Goal: Task Accomplishment & Management: Use online tool/utility

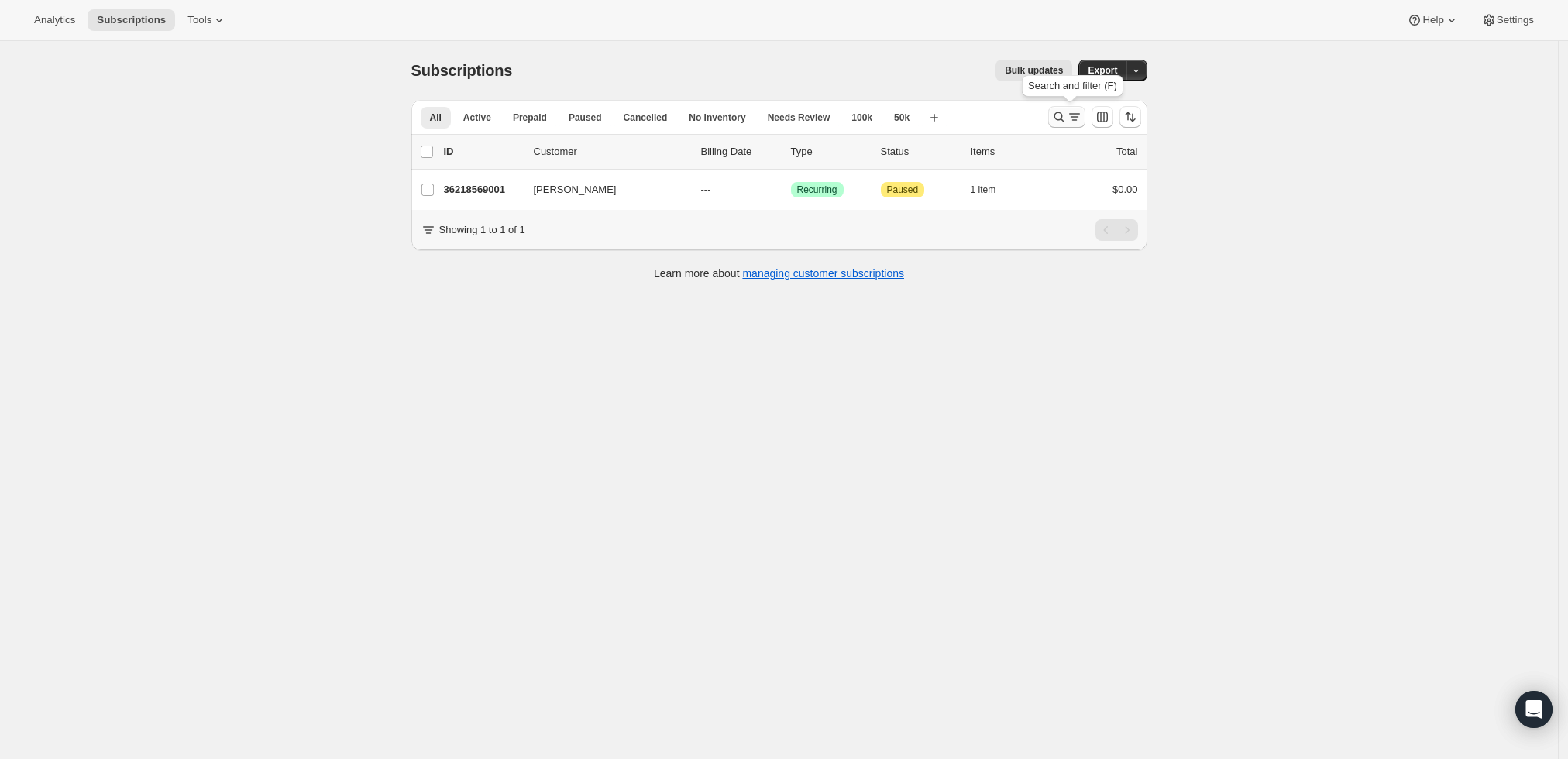
click at [1072, 119] on icon "Search and filter results" at bounding box center [1075, 117] width 16 height 16
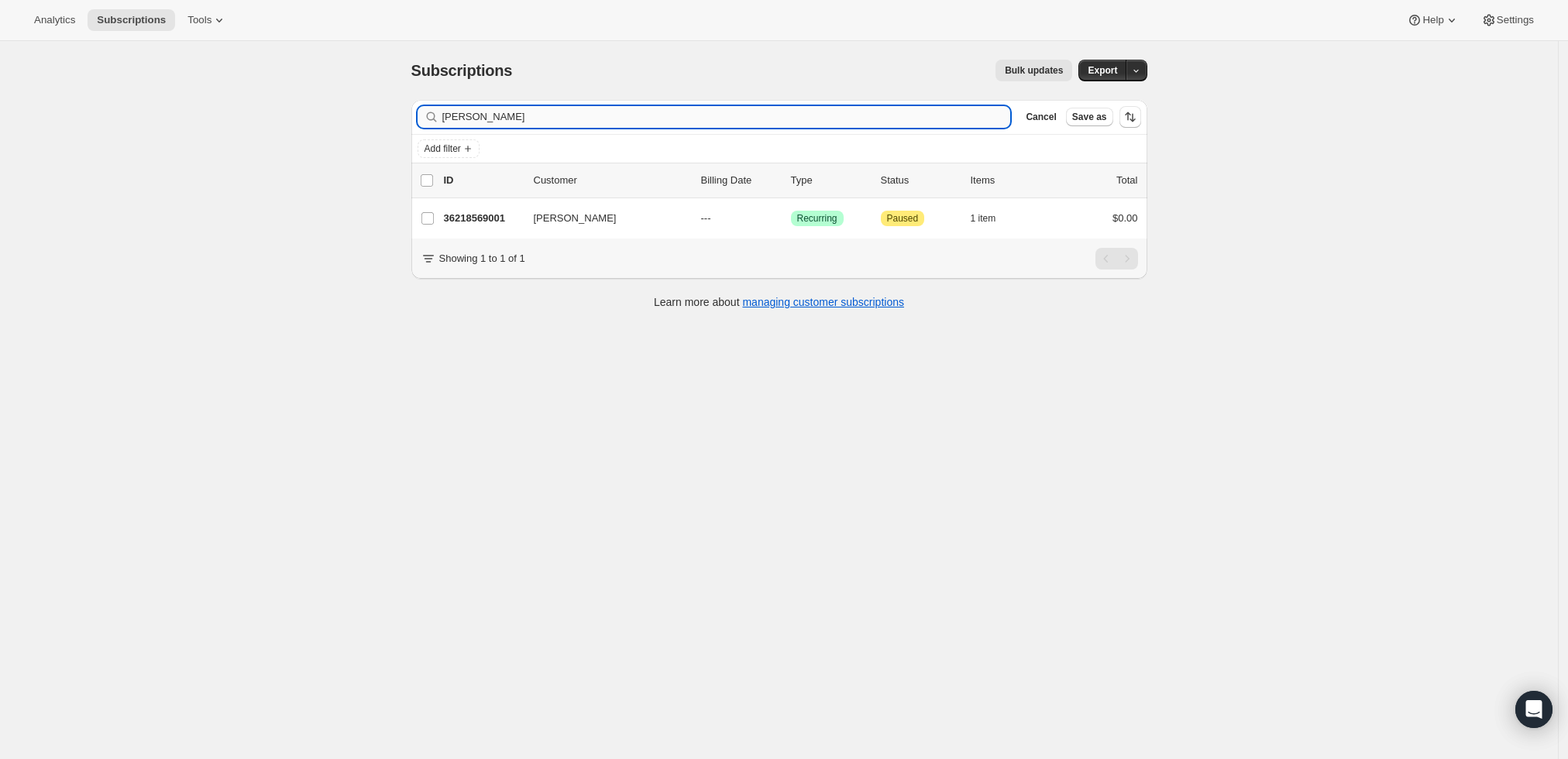
click at [617, 117] on input "[PERSON_NAME]" at bounding box center [727, 117] width 569 height 22
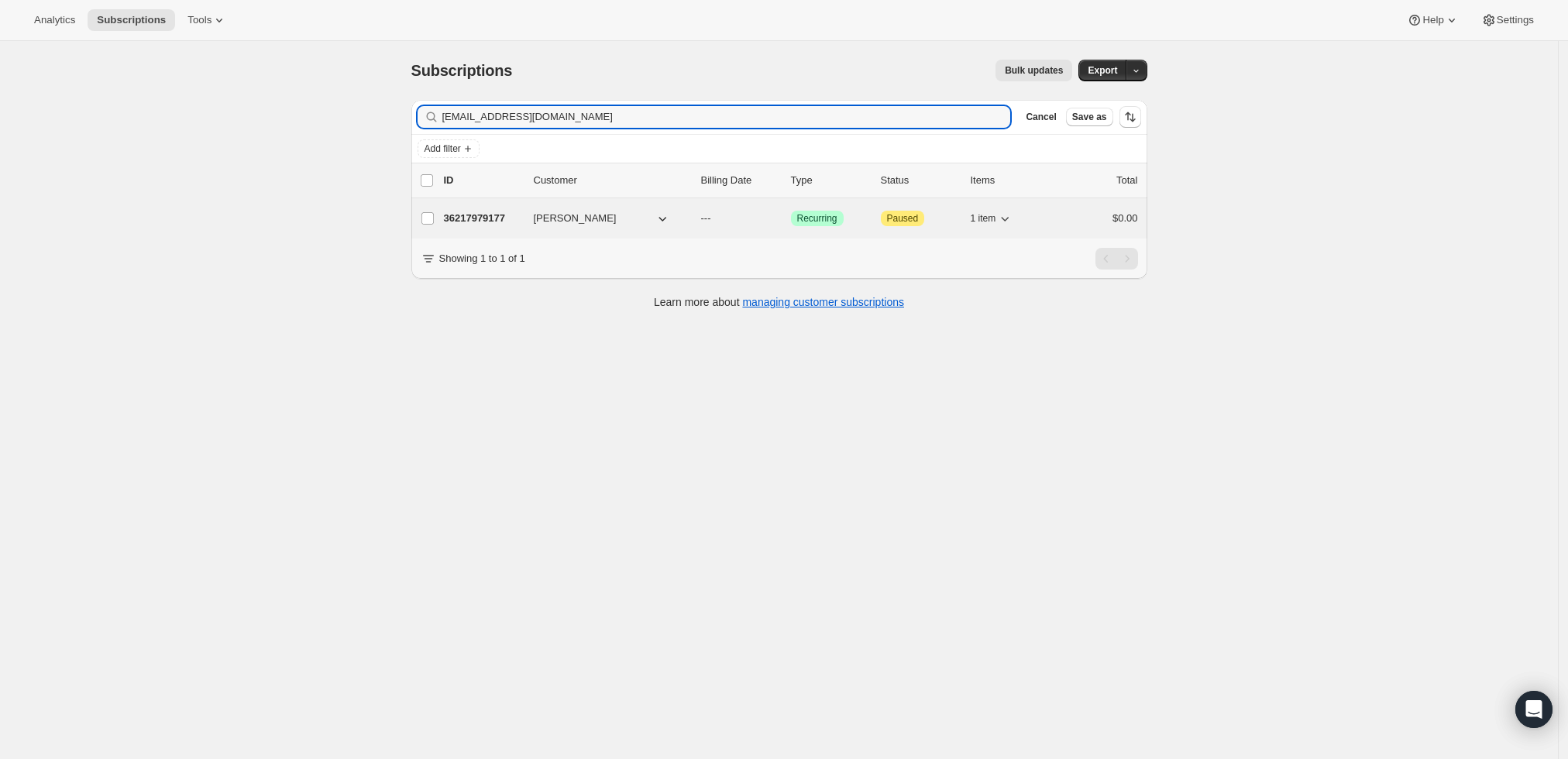
type input "[EMAIL_ADDRESS][DOMAIN_NAME]"
click at [458, 214] on p "36217979177" at bounding box center [482, 218] width 78 height 16
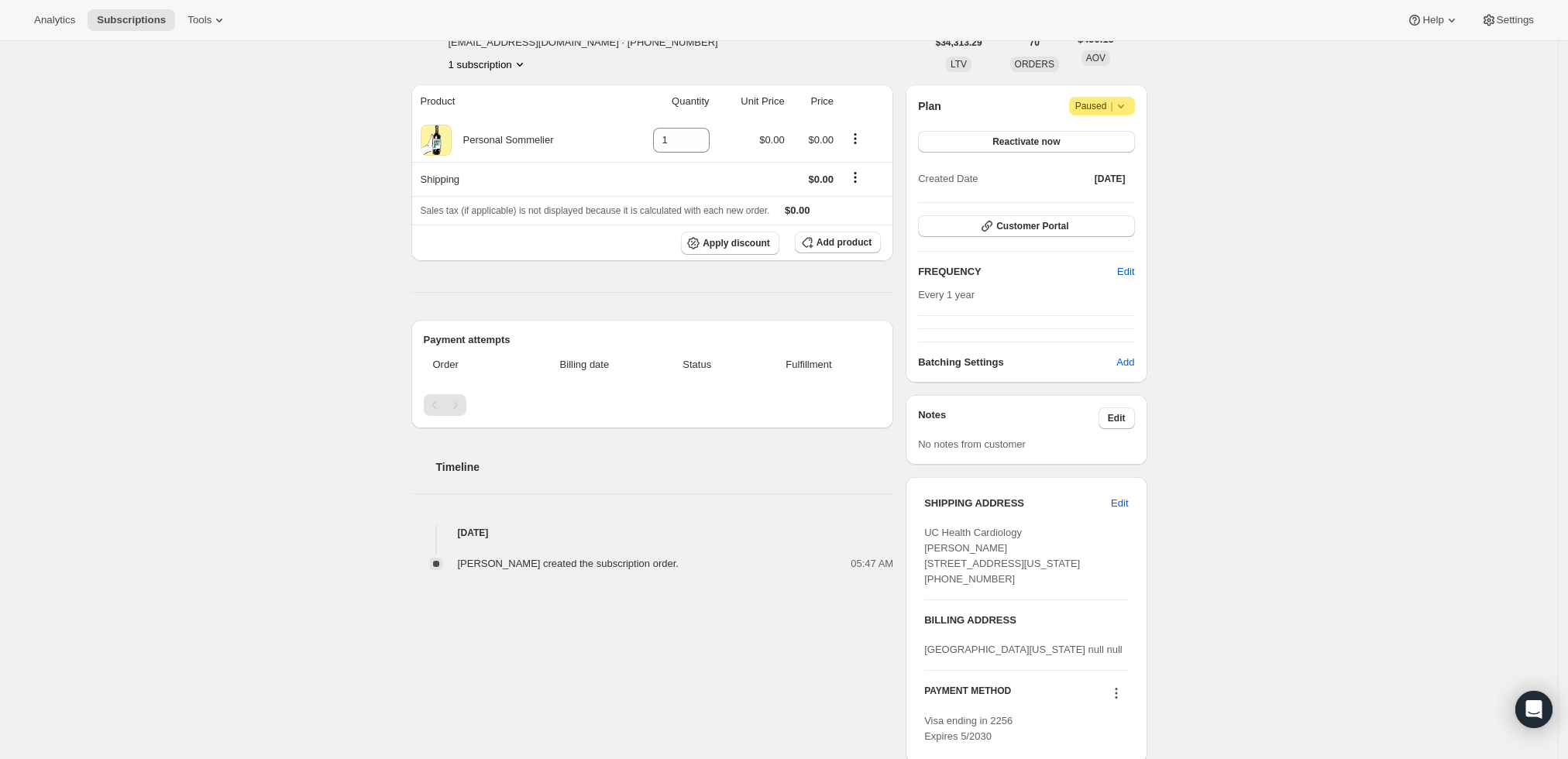
scroll to position [205, 0]
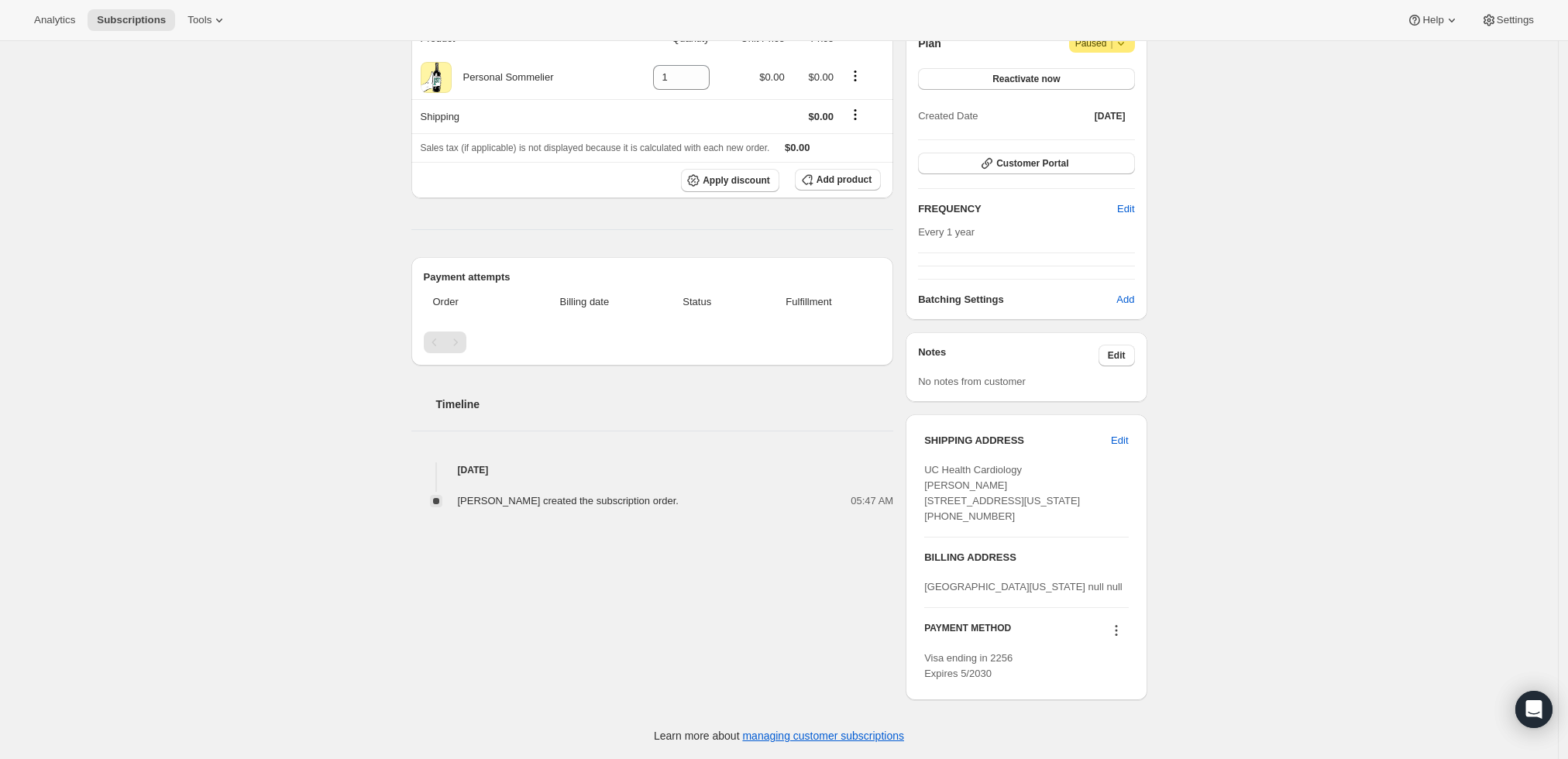
click at [1120, 630] on icon at bounding box center [1116, 631] width 16 height 16
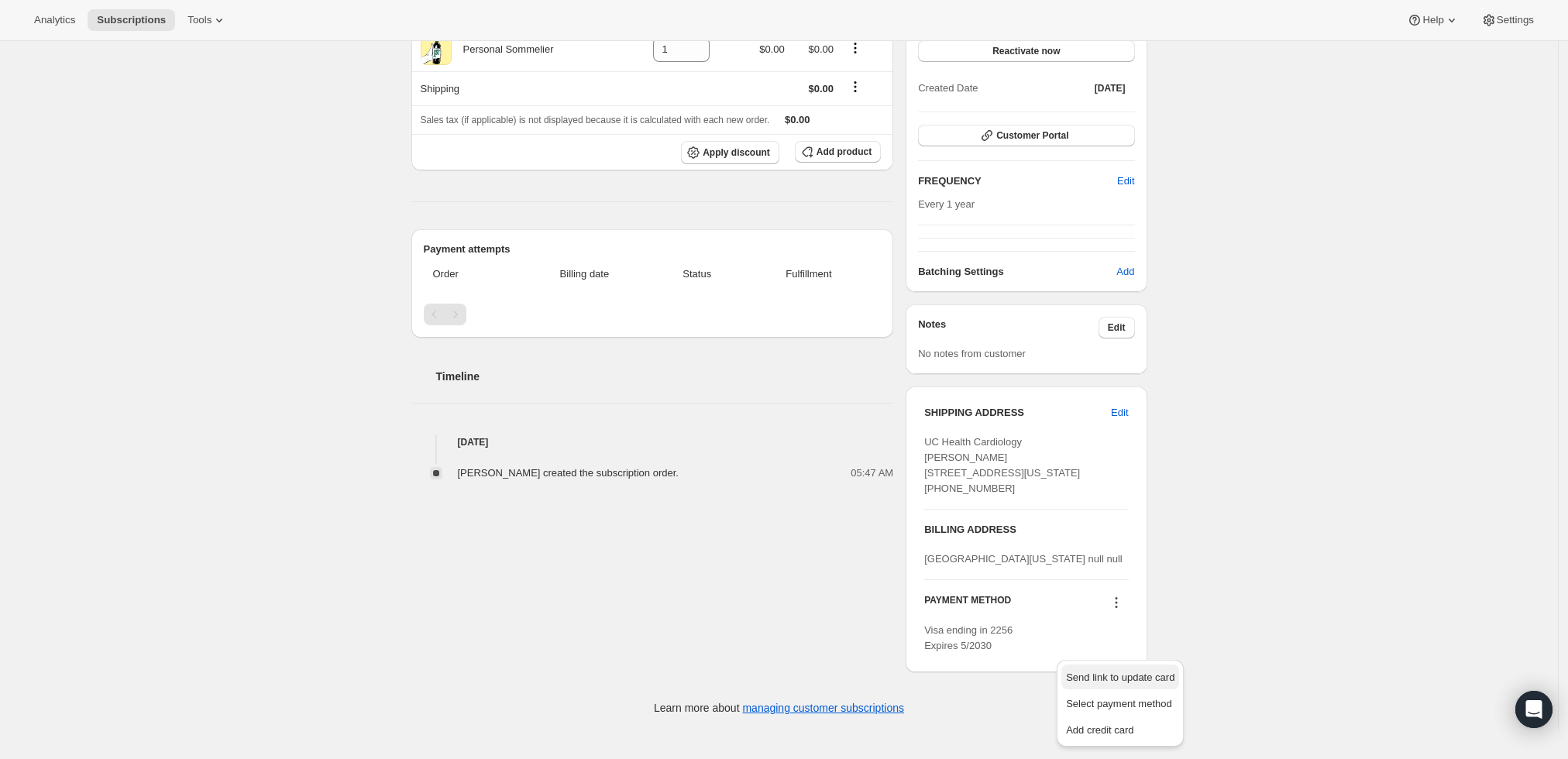
click at [1114, 672] on span "Send link to update card" at bounding box center [1120, 677] width 108 height 12
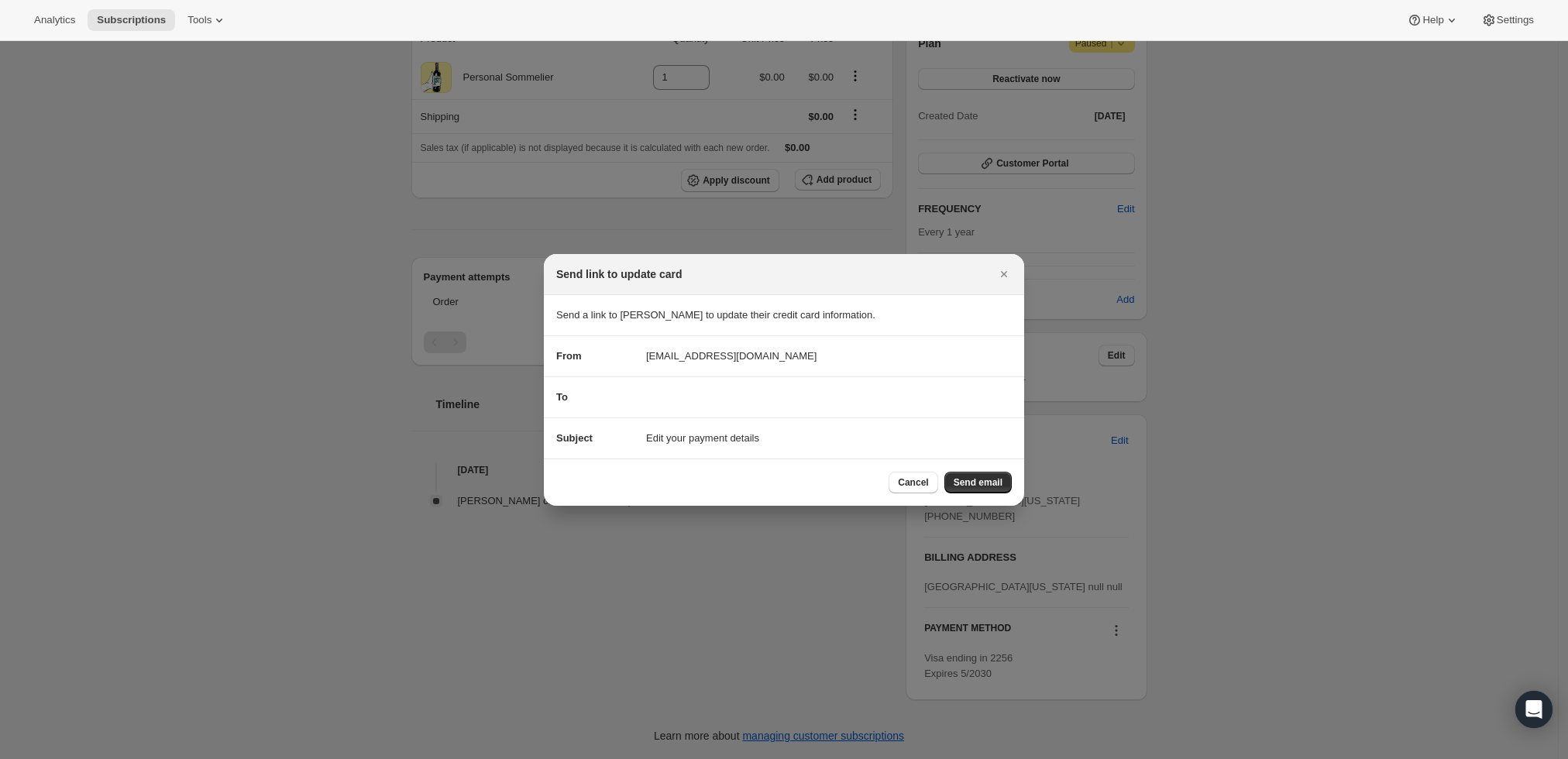
scroll to position [0, 0]
click at [984, 478] on span "Send email" at bounding box center [978, 482] width 49 height 13
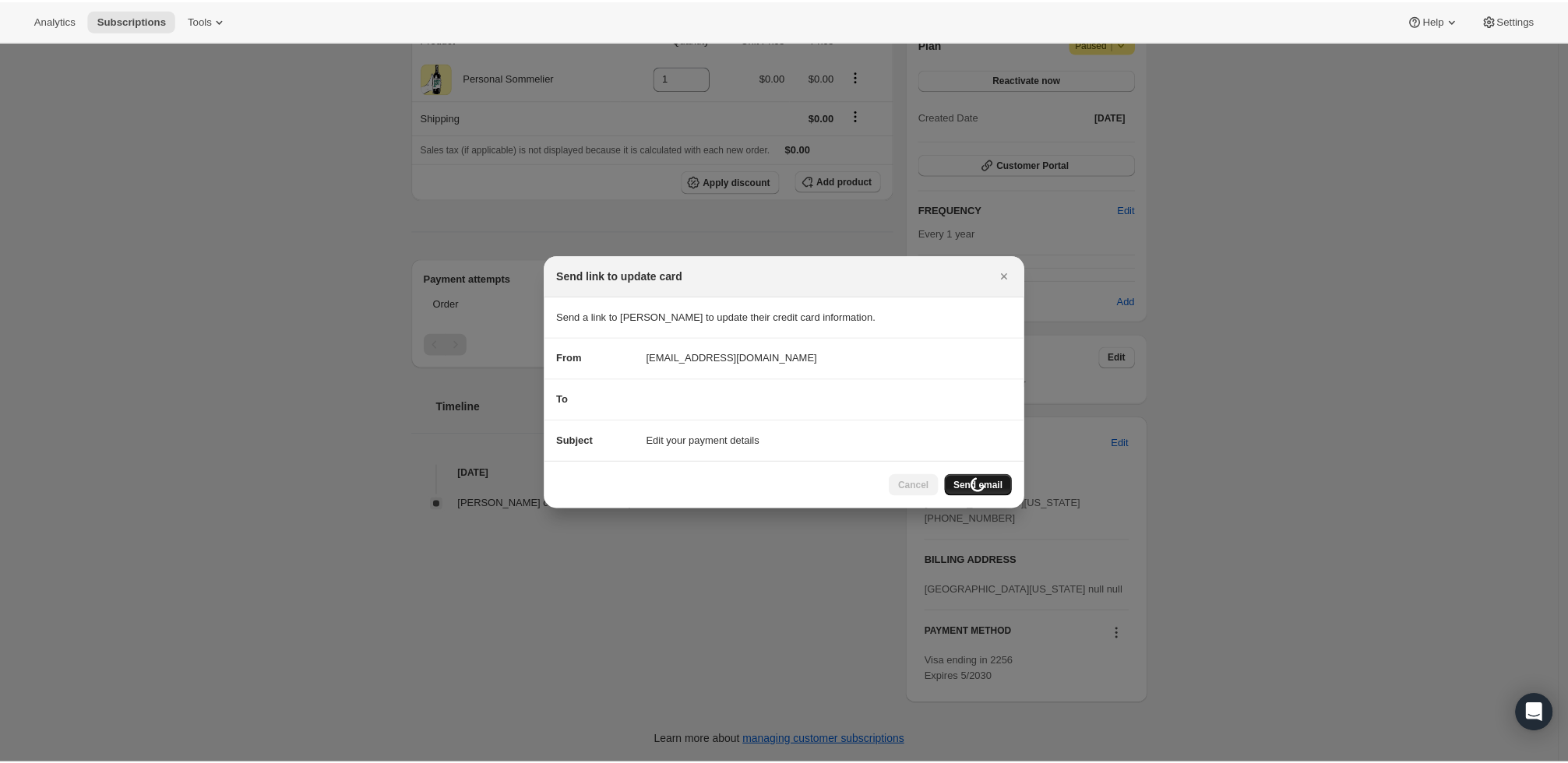
scroll to position [206, 0]
